Goal: Task Accomplishment & Management: Use online tool/utility

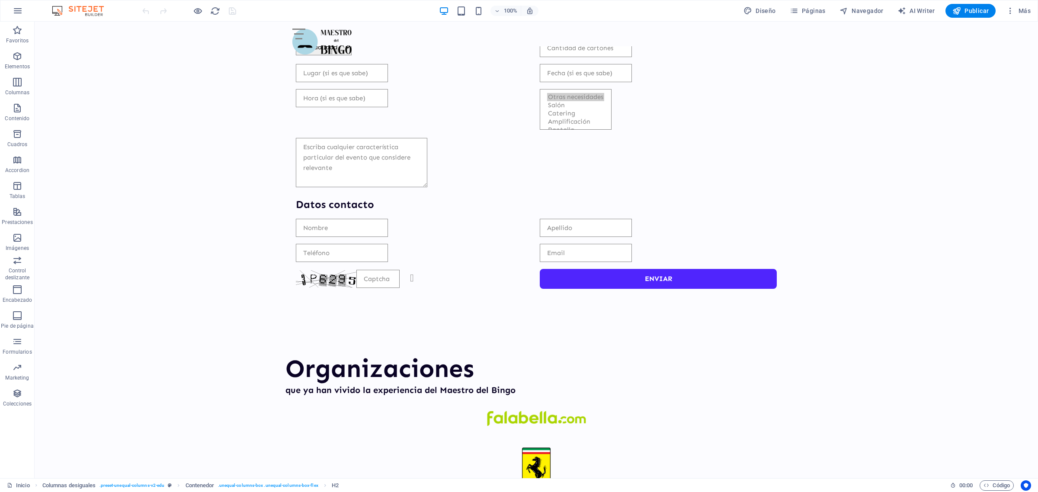
scroll to position [608, 0]
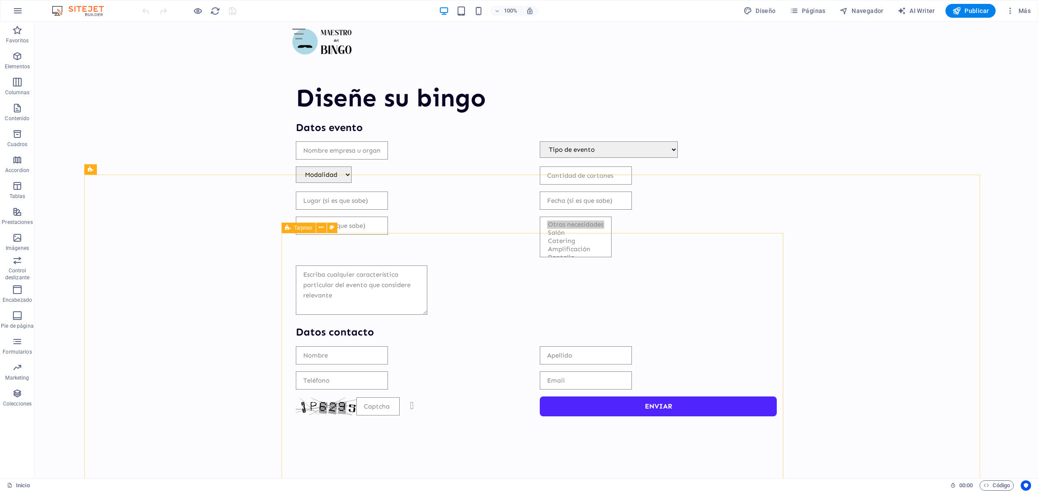
click at [302, 225] on span "Tarjetas" at bounding box center [303, 227] width 18 height 5
drag, startPoint x: 302, startPoint y: 225, endPoint x: 231, endPoint y: 228, distance: 70.5
click at [302, 225] on span "Tarjetas" at bounding box center [303, 227] width 18 height 5
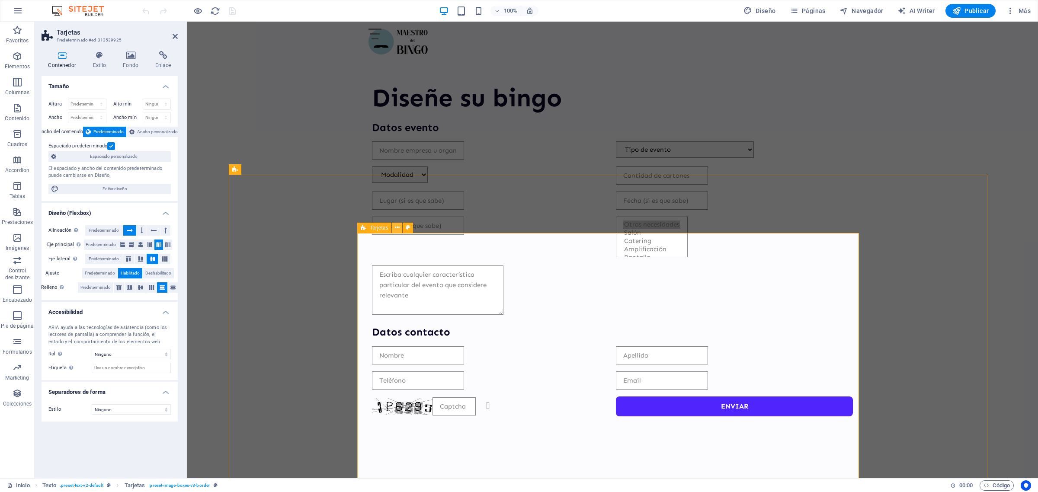
click at [395, 227] on icon at bounding box center [397, 227] width 5 height 9
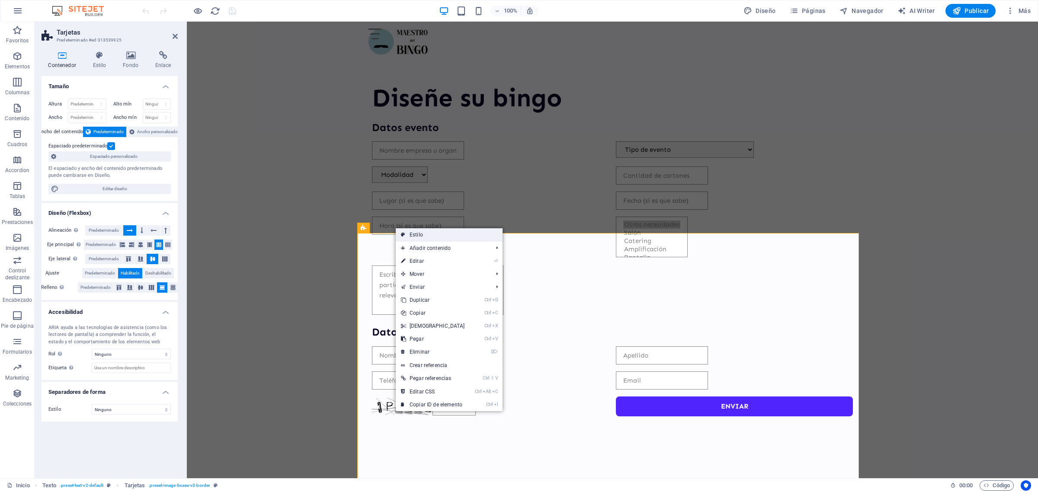
click at [414, 233] on link "Estilo" at bounding box center [449, 234] width 107 height 13
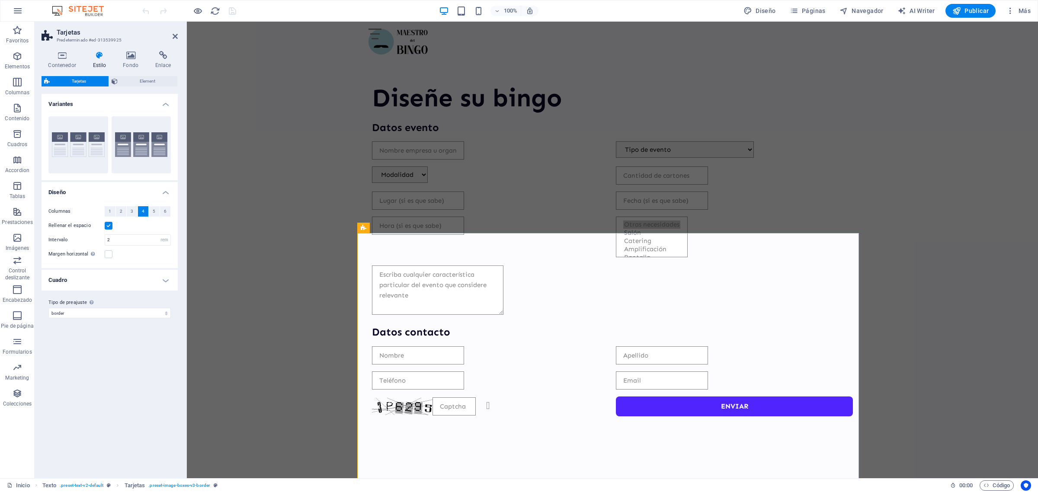
click at [98, 52] on icon at bounding box center [99, 55] width 27 height 9
click at [153, 209] on span "5" at bounding box center [154, 211] width 3 height 10
click at [175, 36] on icon at bounding box center [174, 36] width 5 height 7
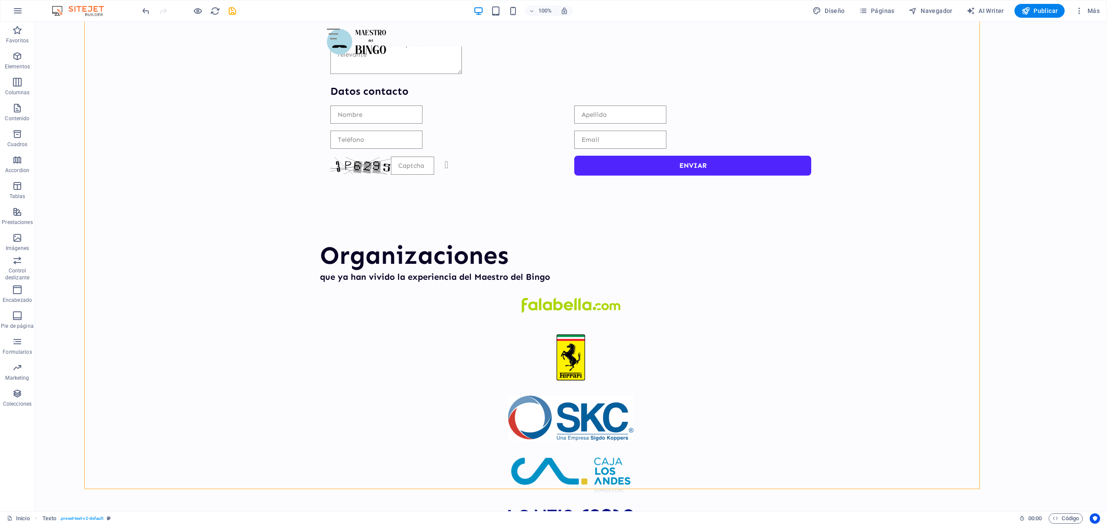
scroll to position [849, 0]
click at [1037, 15] on span "Publicar" at bounding box center [1039, 10] width 37 height 9
select select
